Goal: Transaction & Acquisition: Purchase product/service

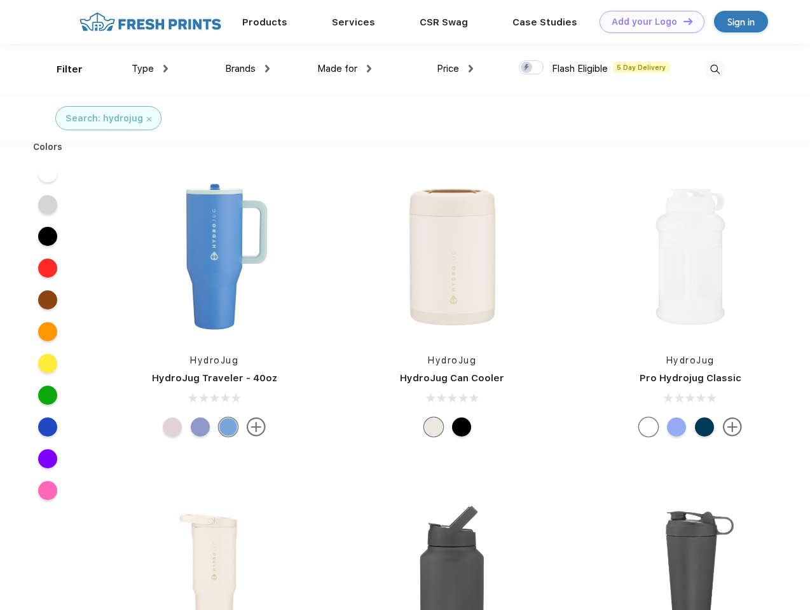
click at [647, 22] on link "Add your Logo Design Tool" at bounding box center [652, 22] width 105 height 22
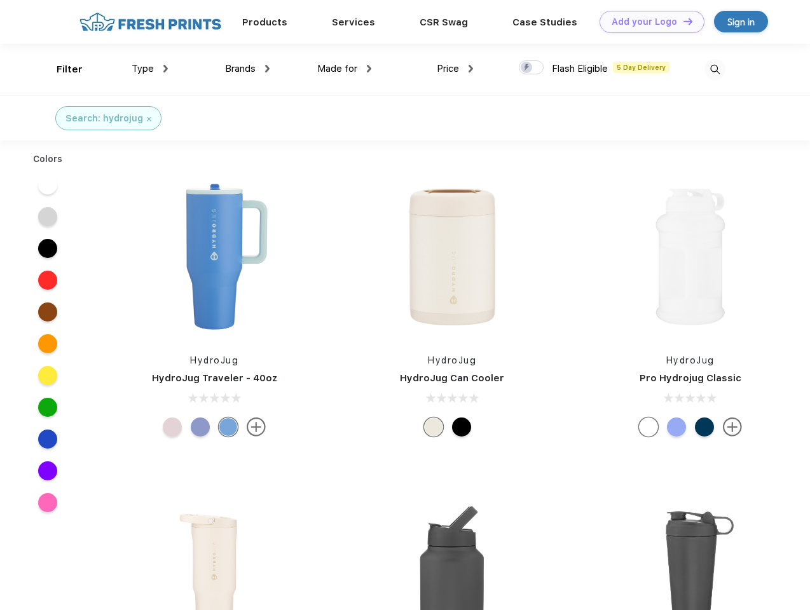
click at [0, 0] on div "Design Tool" at bounding box center [0, 0] width 0 height 0
click at [682, 21] on link "Add your Logo Design Tool" at bounding box center [652, 22] width 105 height 22
click at [61, 69] on div "Filter" at bounding box center [70, 69] width 26 height 15
click at [150, 69] on span "Type" at bounding box center [143, 68] width 22 height 11
click at [247, 69] on span "Brands" at bounding box center [240, 68] width 31 height 11
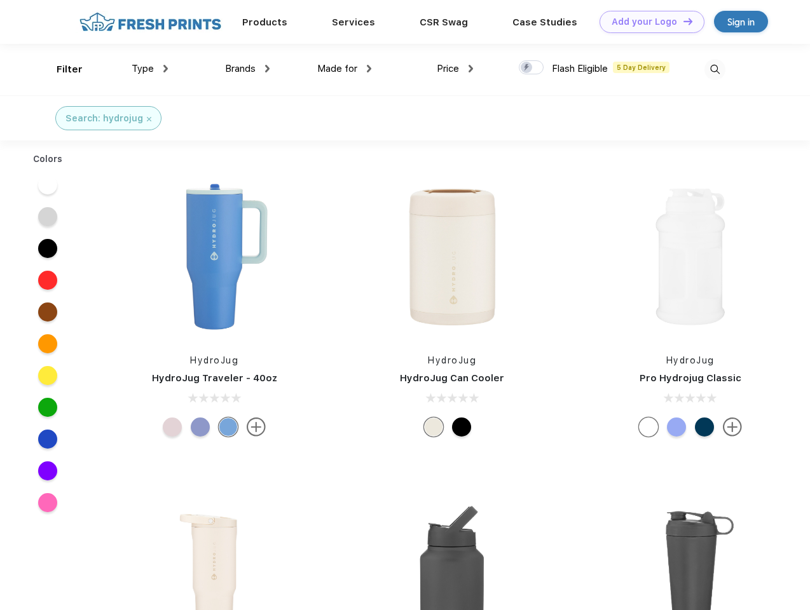
click at [345, 69] on span "Made for" at bounding box center [337, 68] width 40 height 11
click at [455, 69] on span "Price" at bounding box center [448, 68] width 22 height 11
click at [532, 68] on div at bounding box center [531, 67] width 25 height 14
click at [527, 68] on input "checkbox" at bounding box center [523, 64] width 8 height 8
click at [715, 69] on img at bounding box center [715, 69] width 21 height 21
